Goal: Information Seeking & Learning: Find contact information

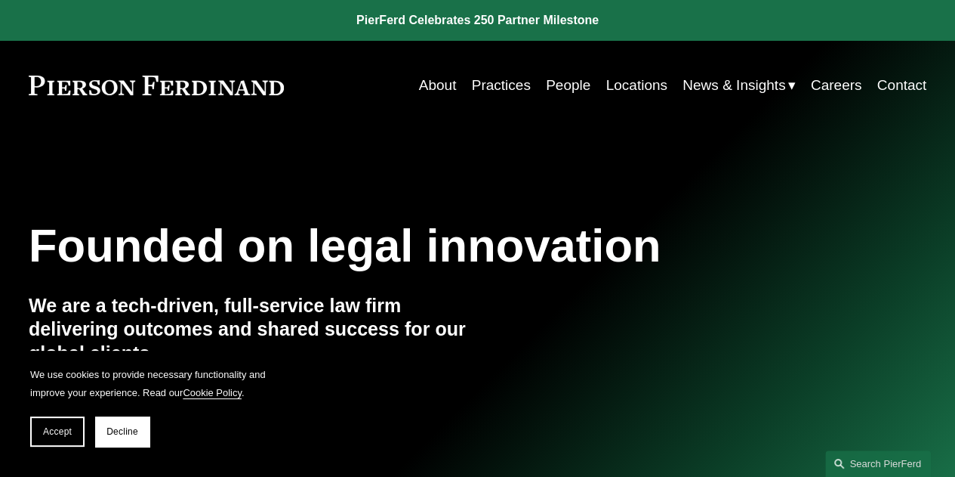
click at [621, 84] on link "Locations" at bounding box center [636, 85] width 61 height 29
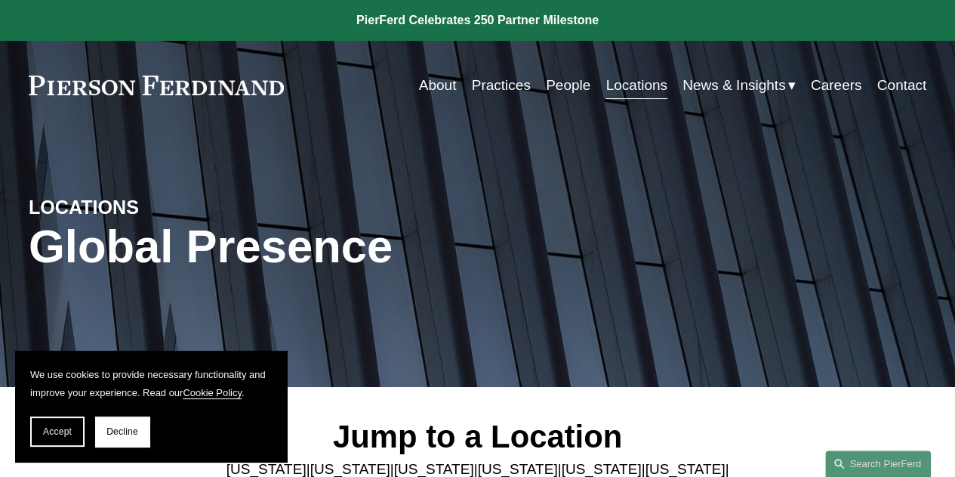
click at [566, 82] on link "People" at bounding box center [568, 85] width 45 height 29
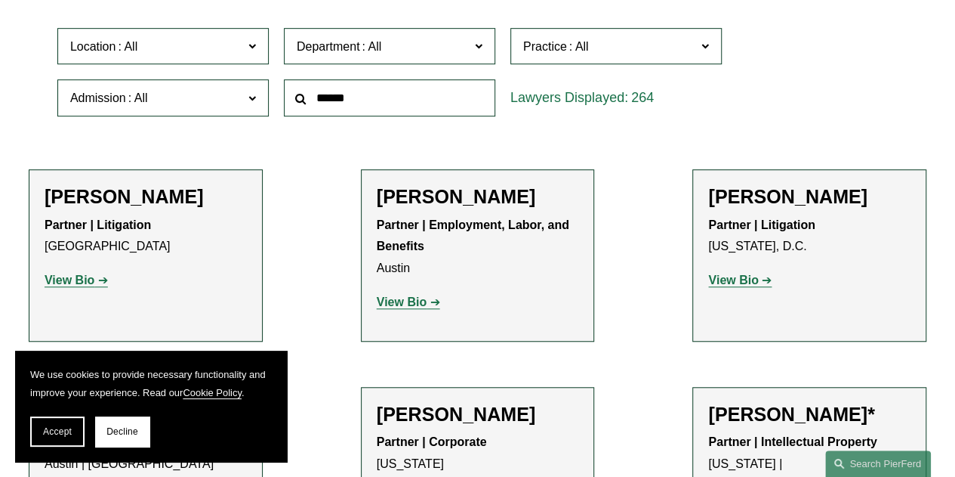
scroll to position [453, 0]
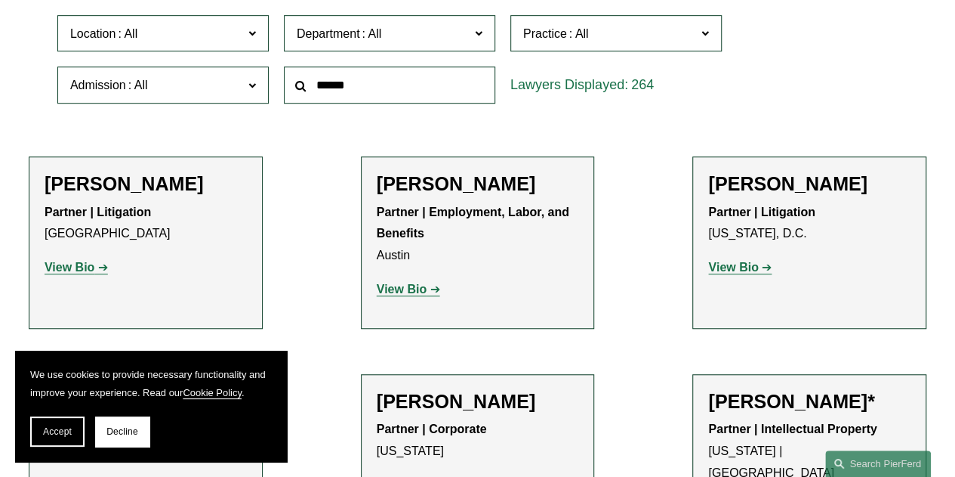
click at [393, 35] on span "Department" at bounding box center [383, 33] width 173 height 20
click at [0, 0] on link "Litigation" at bounding box center [0, 0] width 0 height 0
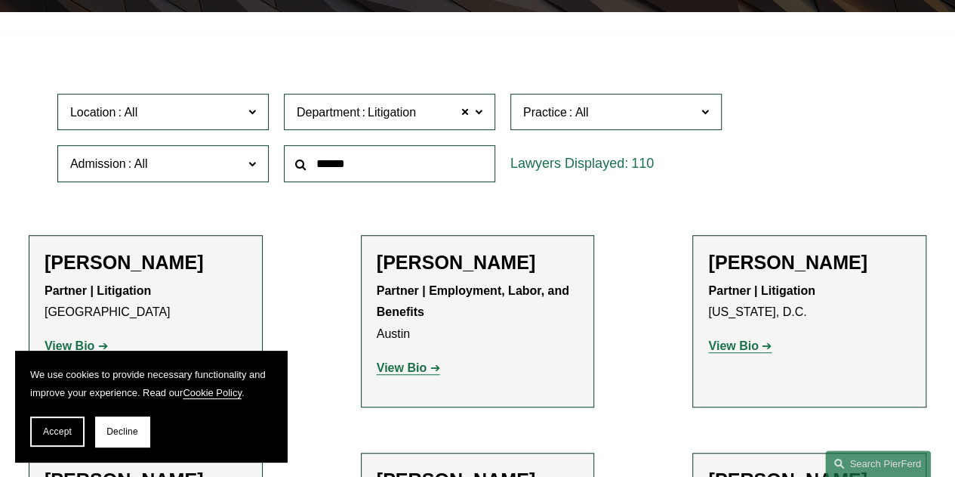
scroll to position [381, 0]
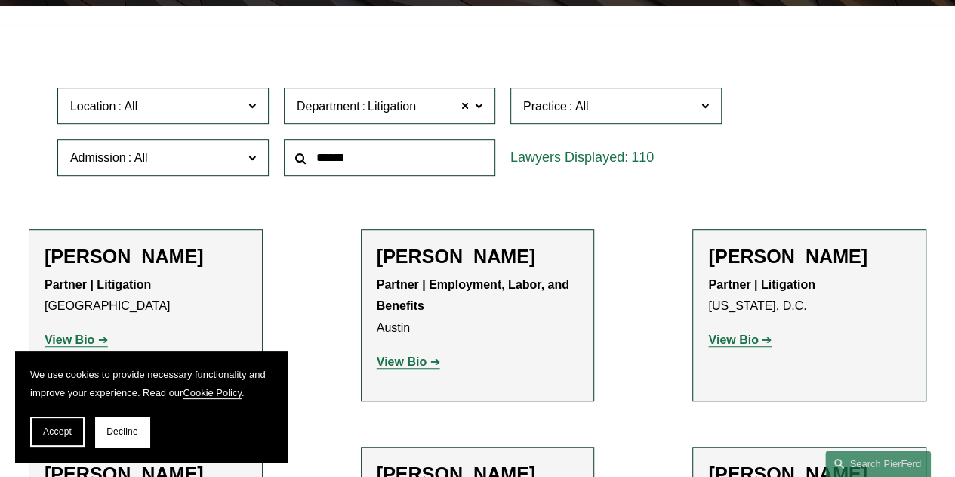
click at [159, 163] on span "Admission" at bounding box center [156, 157] width 173 height 20
click at [0, 0] on link "[US_STATE]" at bounding box center [0, 0] width 0 height 0
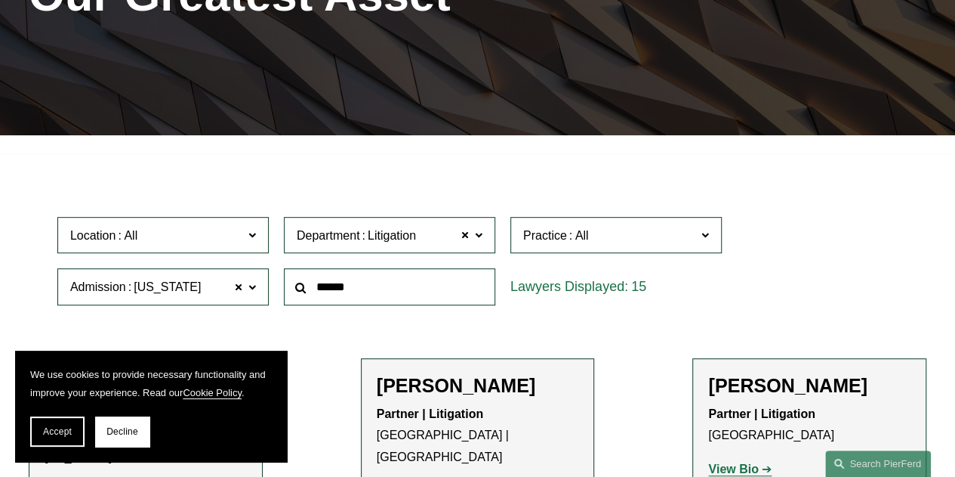
scroll to position [230, 0]
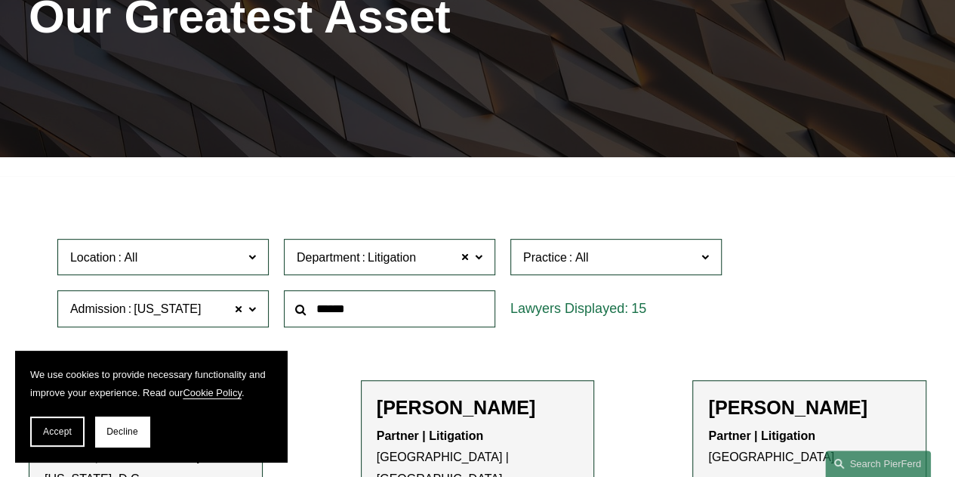
click at [415, 261] on span "Litigation" at bounding box center [392, 258] width 48 height 20
click at [0, 0] on link "Employment, Labor, and Benefits" at bounding box center [0, 0] width 0 height 0
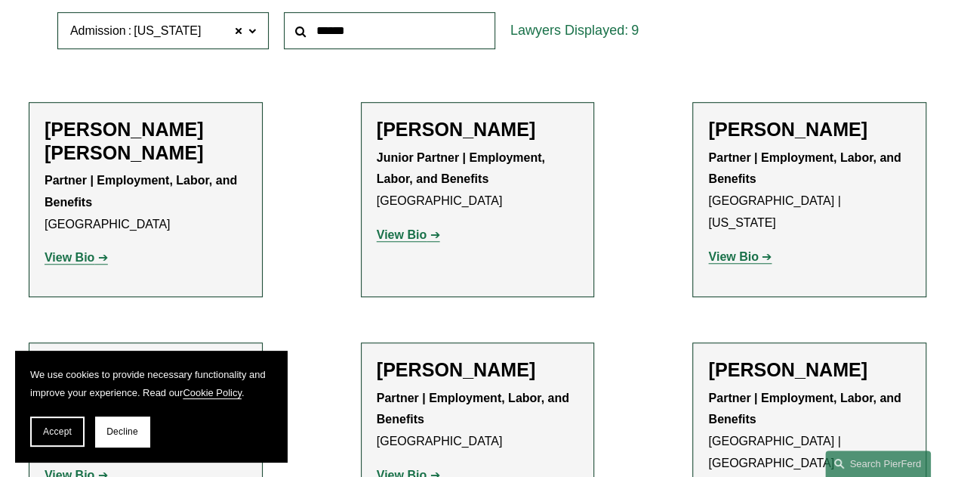
scroll to position [532, 0]
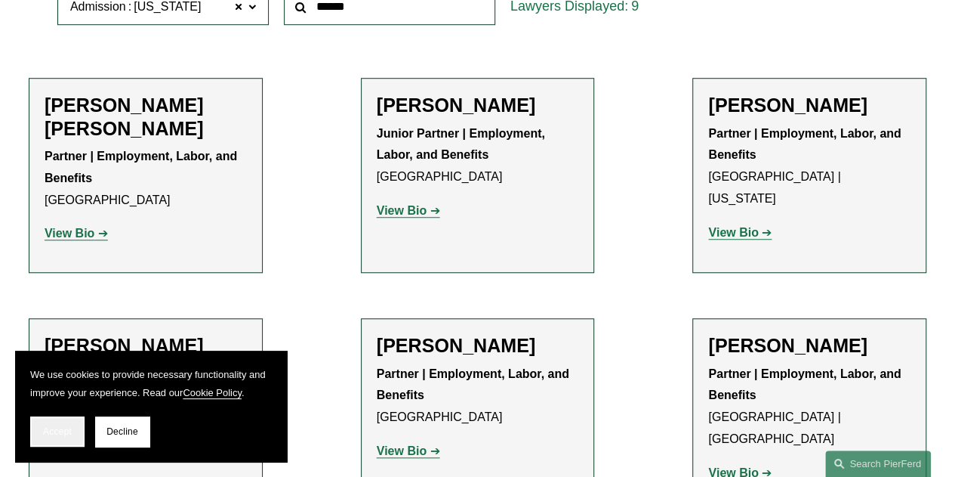
click at [66, 435] on span "Accept" at bounding box center [57, 431] width 29 height 11
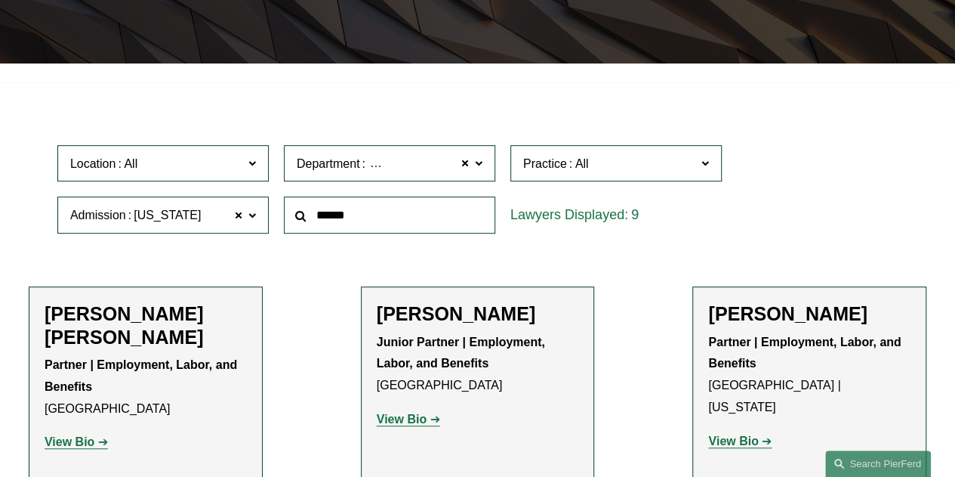
scroll to position [305, 0]
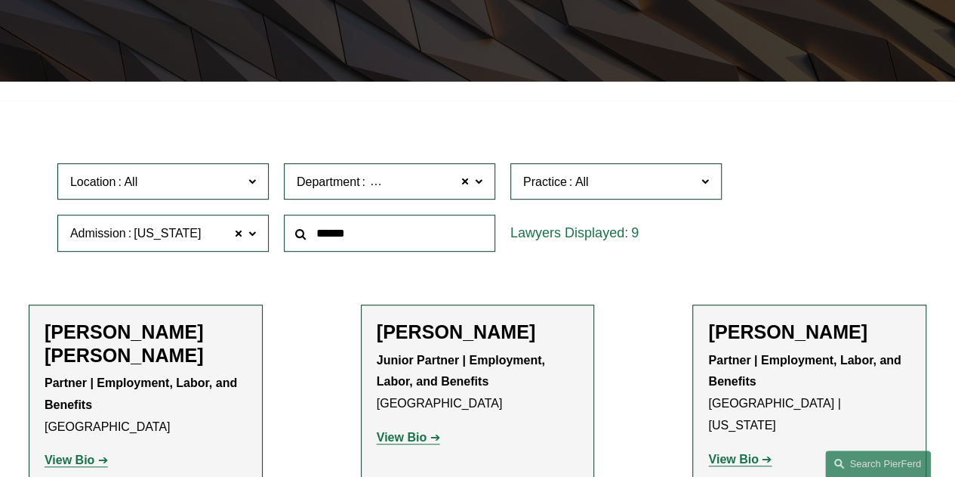
click at [398, 177] on span "Employment, Labor, and Benefits" at bounding box center [457, 182] width 178 height 20
click at [0, 0] on link "Litigation" at bounding box center [0, 0] width 0 height 0
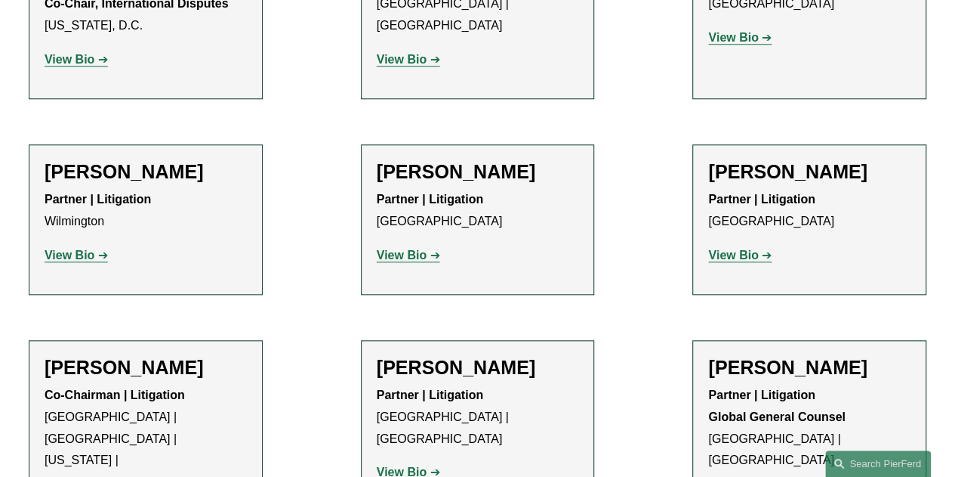
scroll to position [532, 0]
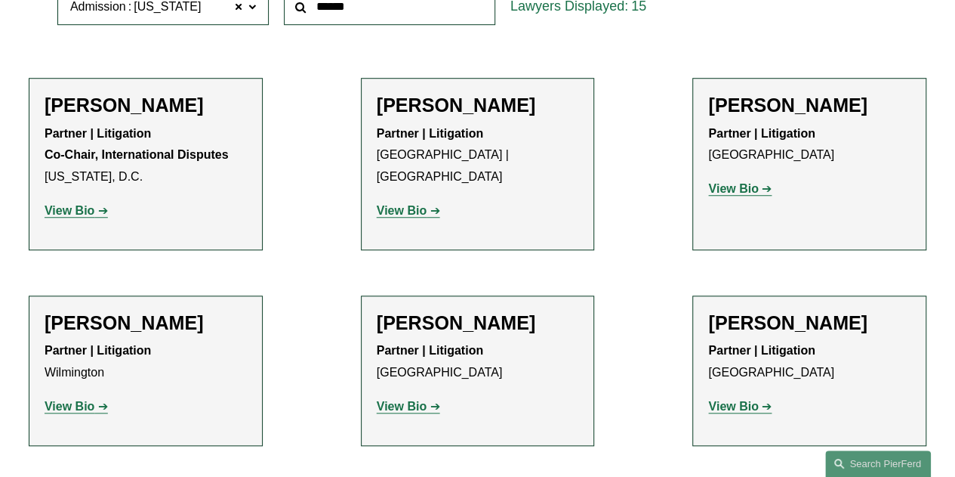
click at [753, 193] on strong "View Bio" at bounding box center [733, 188] width 50 height 13
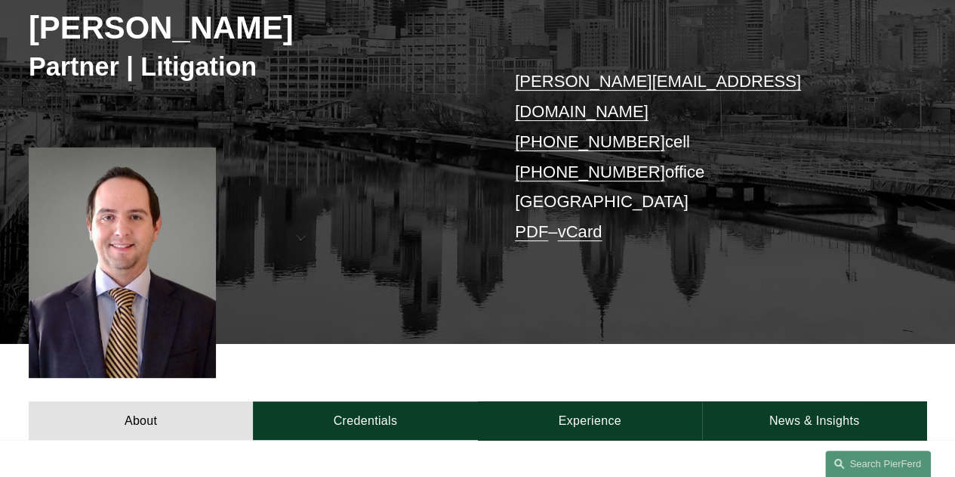
scroll to position [227, 0]
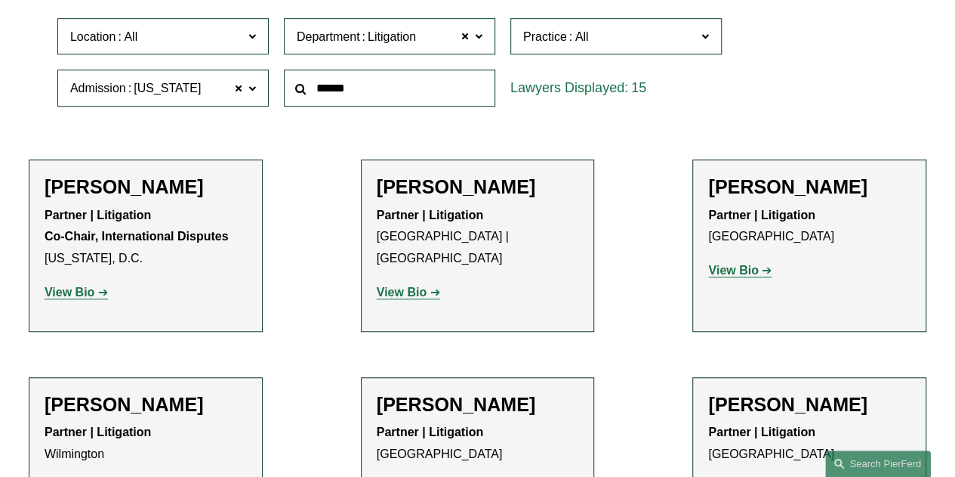
scroll to position [532, 0]
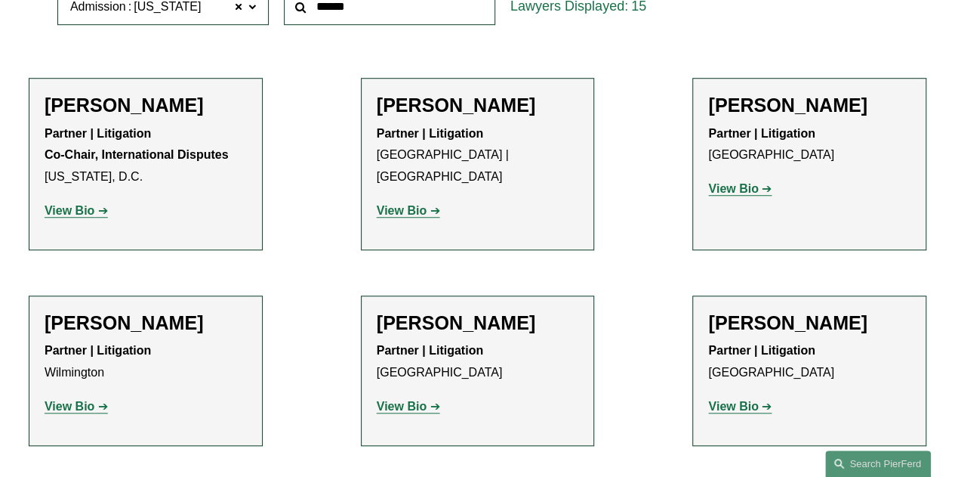
click at [754, 409] on strong "View Bio" at bounding box center [733, 405] width 50 height 13
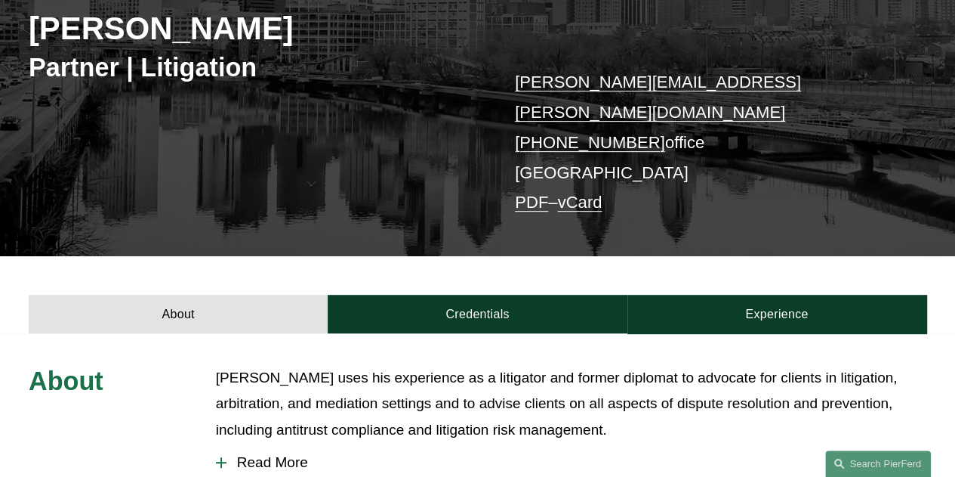
scroll to position [378, 0]
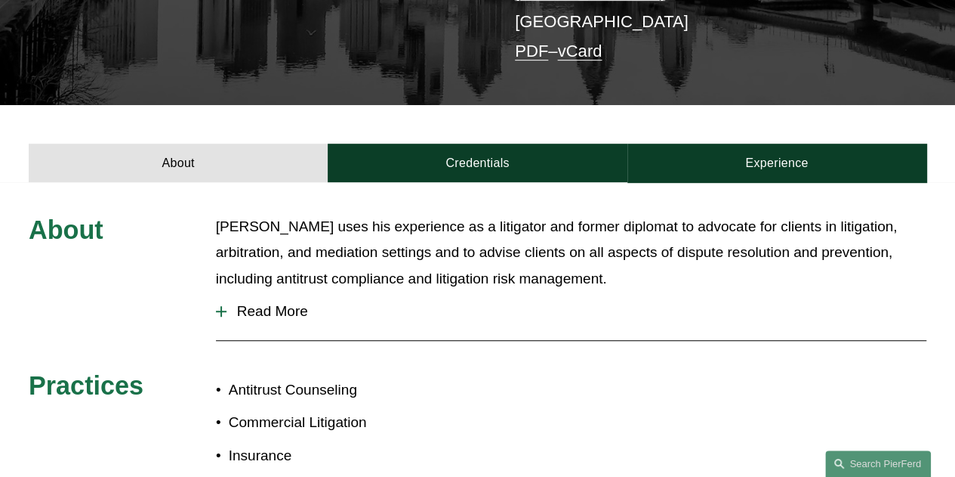
click at [291, 303] on span "Read More" at bounding box center [577, 311] width 700 height 17
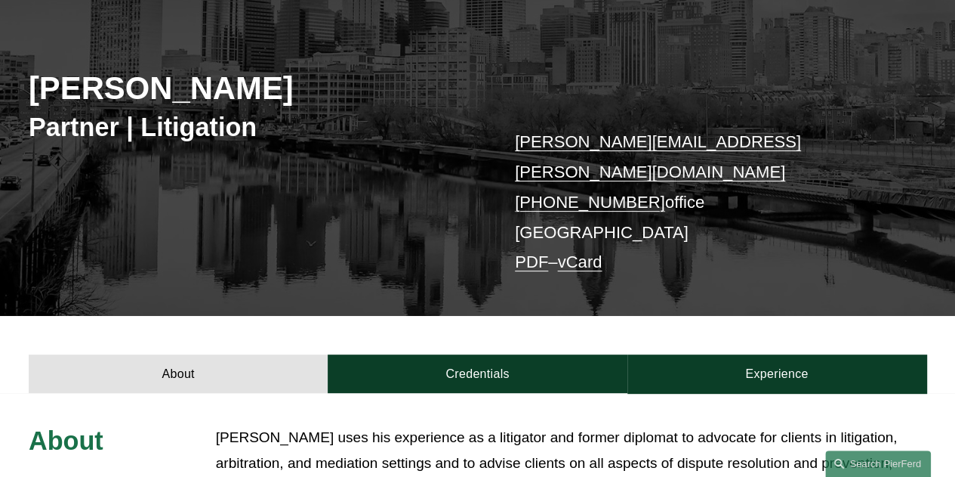
scroll to position [76, 0]
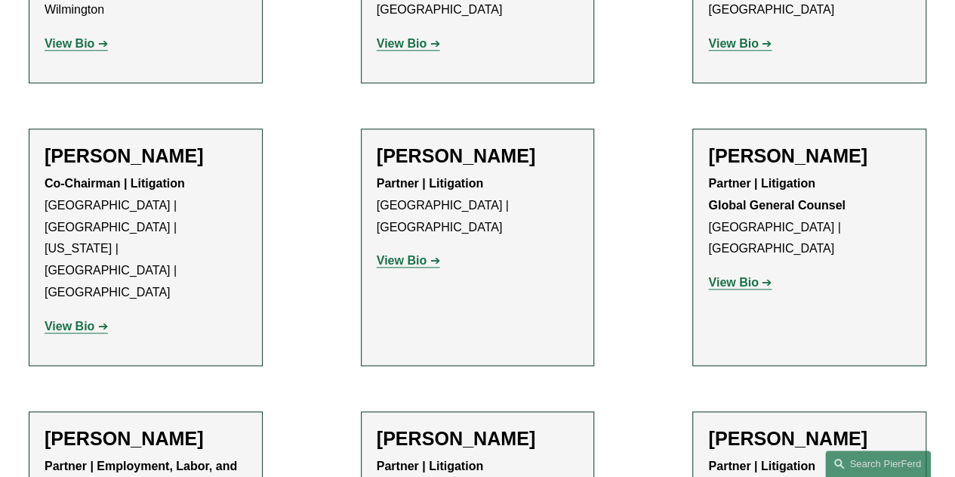
scroll to position [982, 0]
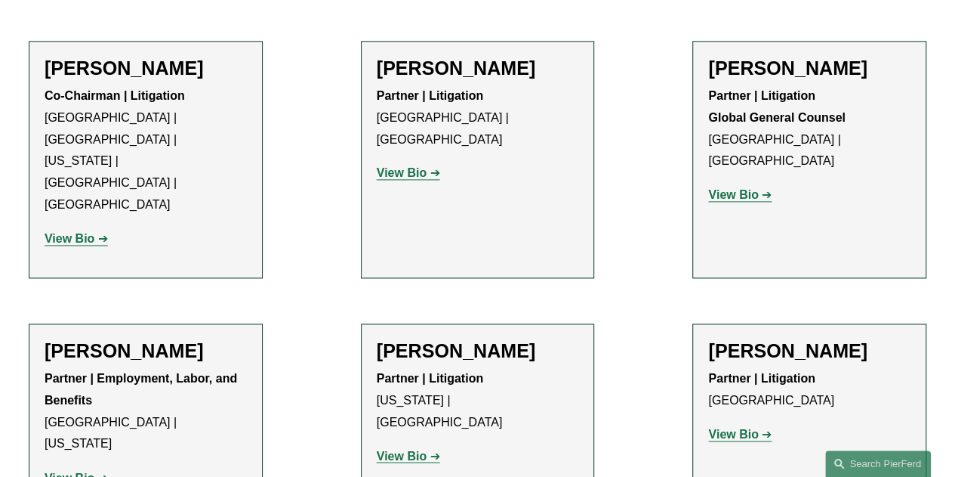
click at [418, 166] on strong "View Bio" at bounding box center [402, 172] width 50 height 13
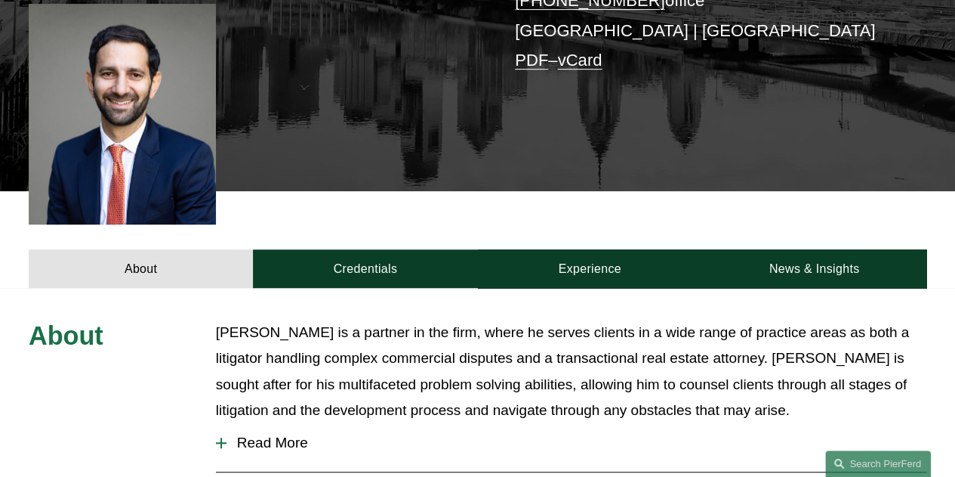
scroll to position [378, 0]
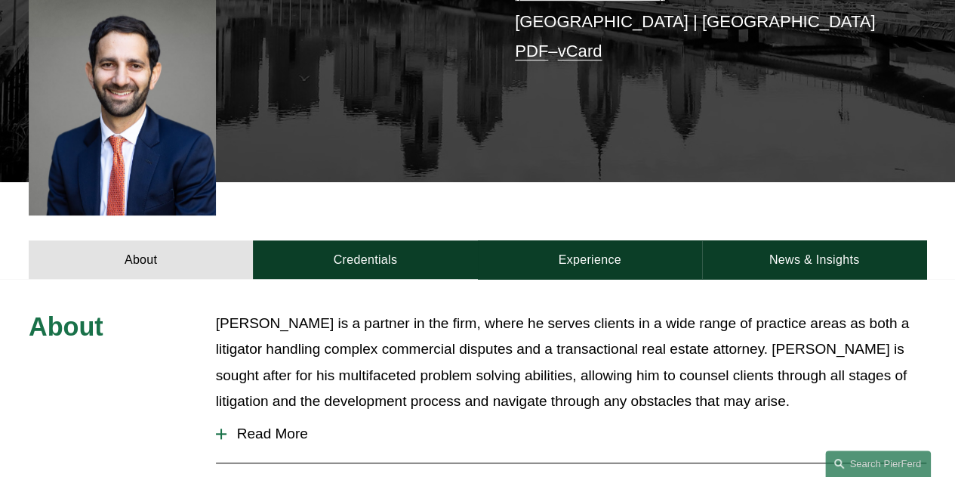
click at [270, 425] on span "Read More" at bounding box center [577, 433] width 700 height 17
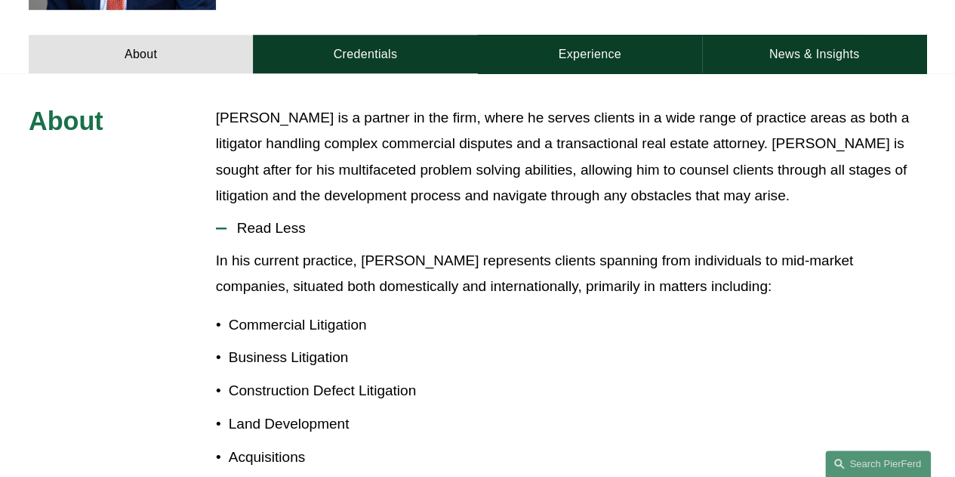
scroll to position [604, 0]
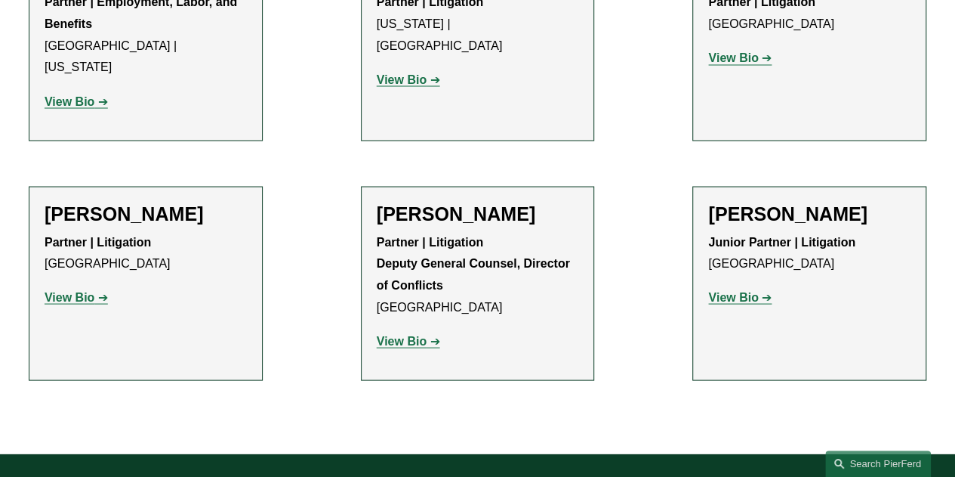
scroll to position [1359, 0]
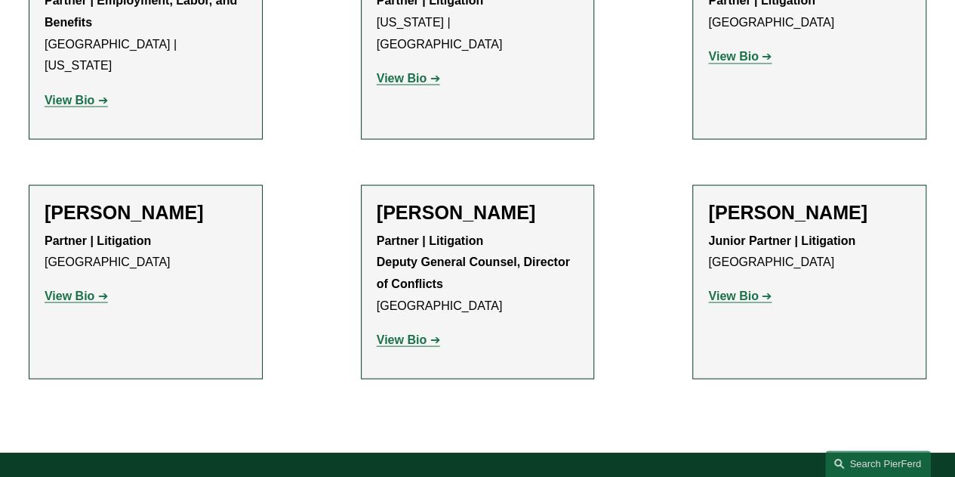
click at [58, 288] on strong "View Bio" at bounding box center [70, 294] width 50 height 13
